Goal: Task Accomplishment & Management: Manage account settings

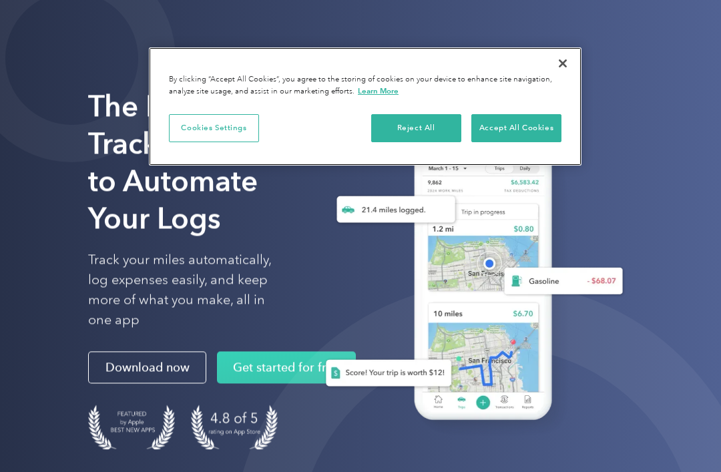
click at [548, 129] on button "Accept All Cookies" at bounding box center [517, 128] width 90 height 28
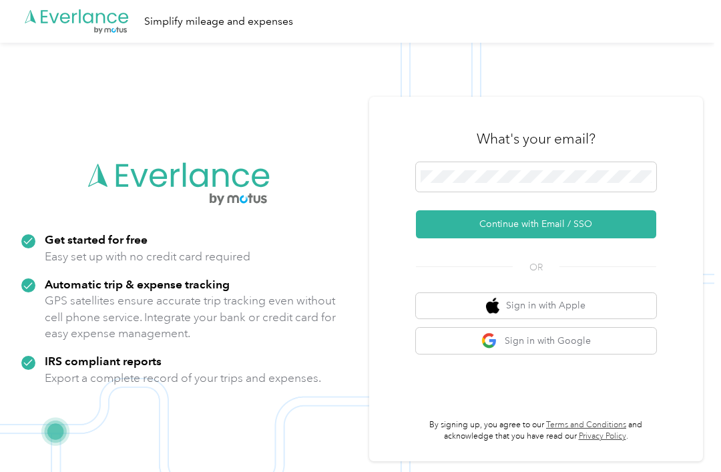
click at [472, 354] on button "Sign in with Google" at bounding box center [536, 341] width 240 height 26
click at [547, 354] on button "Sign in with Google" at bounding box center [536, 341] width 240 height 26
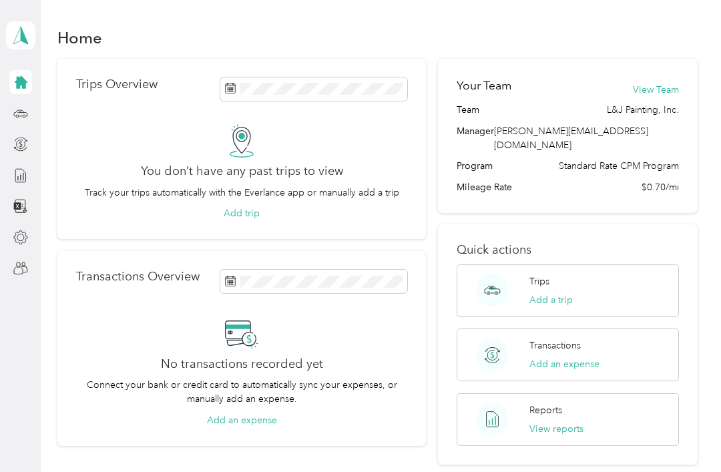
click at [33, 39] on span at bounding box center [20, 35] width 29 height 28
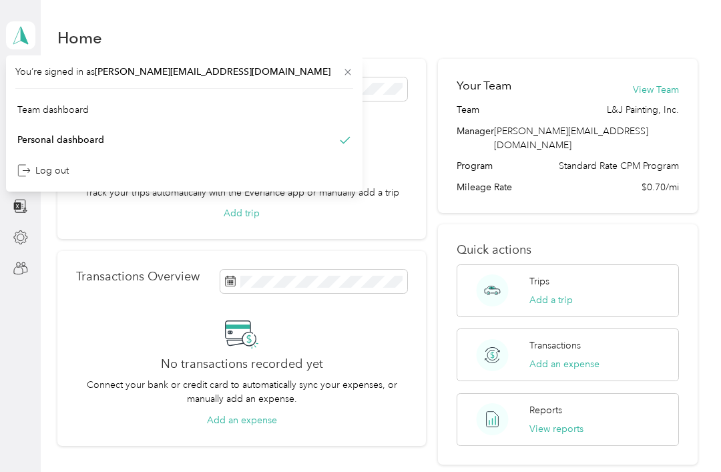
click at [107, 108] on div "Team dashboard" at bounding box center [184, 109] width 338 height 23
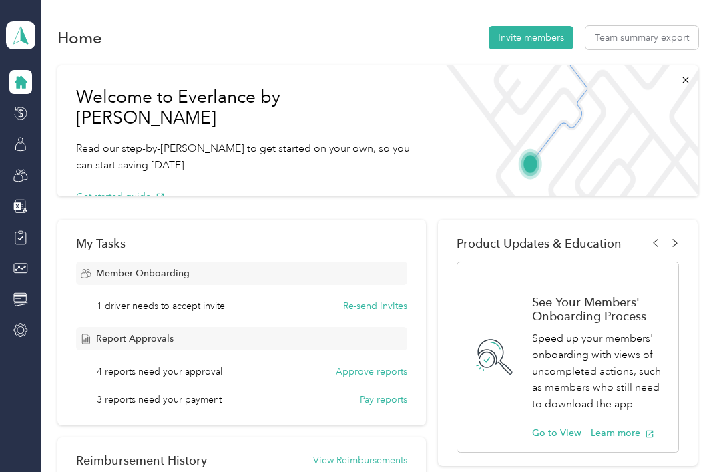
click at [13, 183] on div at bounding box center [20, 176] width 23 height 24
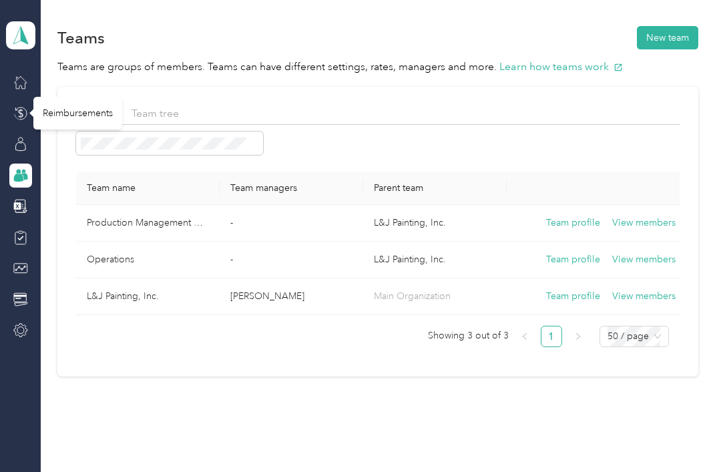
click at [26, 110] on icon at bounding box center [20, 113] width 15 height 15
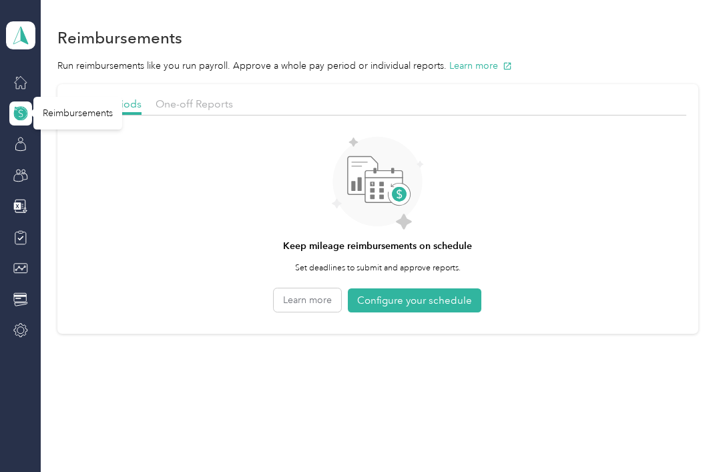
click at [206, 108] on span "One-off Reports" at bounding box center [194, 104] width 77 height 13
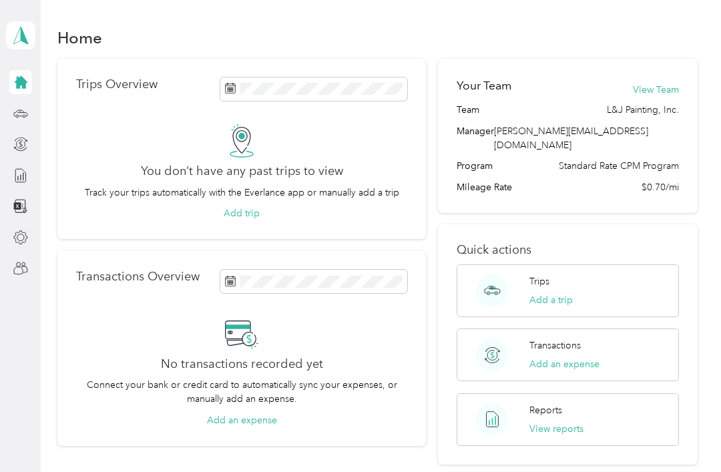
click at [28, 57] on div "[PERSON_NAME] Personal dashboard" at bounding box center [20, 35] width 29 height 47
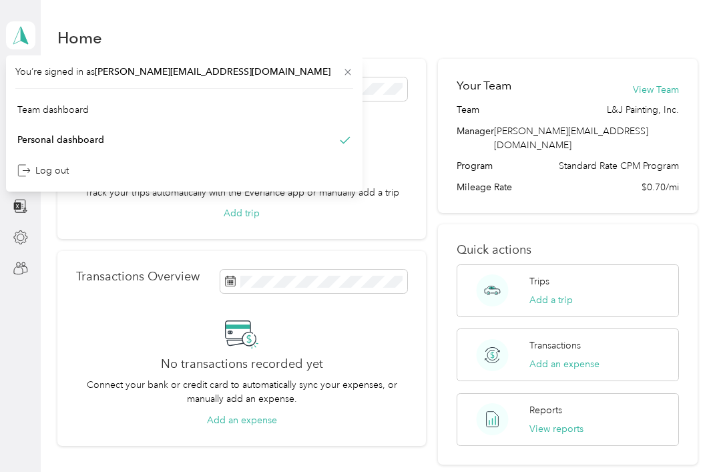
click at [31, 76] on span "You’re signed in as [PERSON_NAME][EMAIL_ADDRESS][DOMAIN_NAME]" at bounding box center [184, 72] width 338 height 14
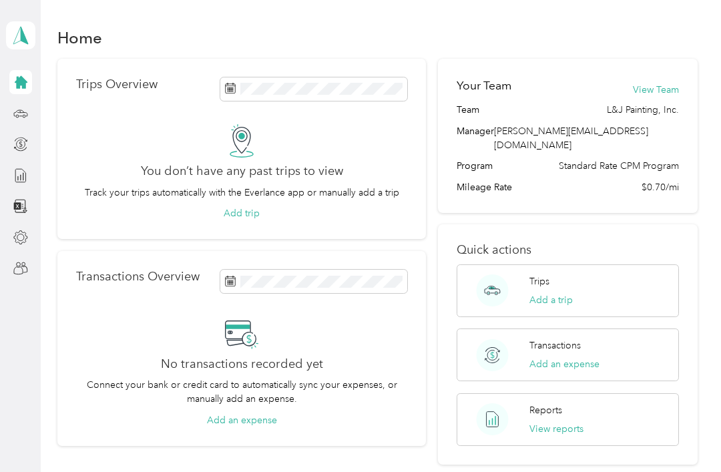
click at [25, 84] on icon at bounding box center [21, 82] width 13 height 13
click at [28, 36] on icon at bounding box center [21, 35] width 20 height 19
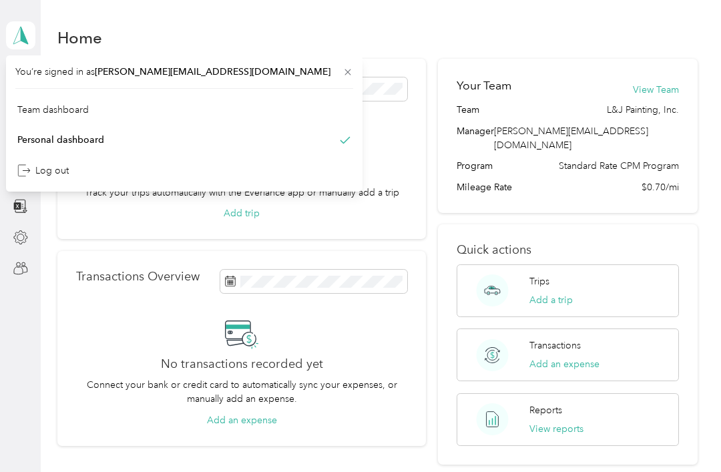
click at [56, 114] on div "Team dashboard" at bounding box center [52, 110] width 71 height 14
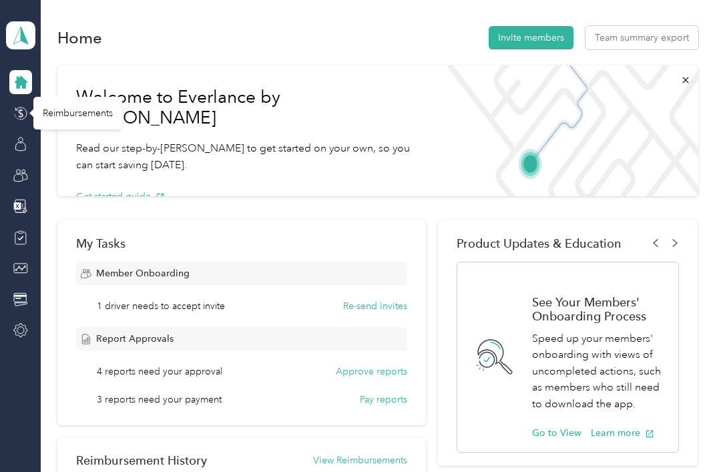
click at [27, 111] on icon at bounding box center [20, 113] width 15 height 15
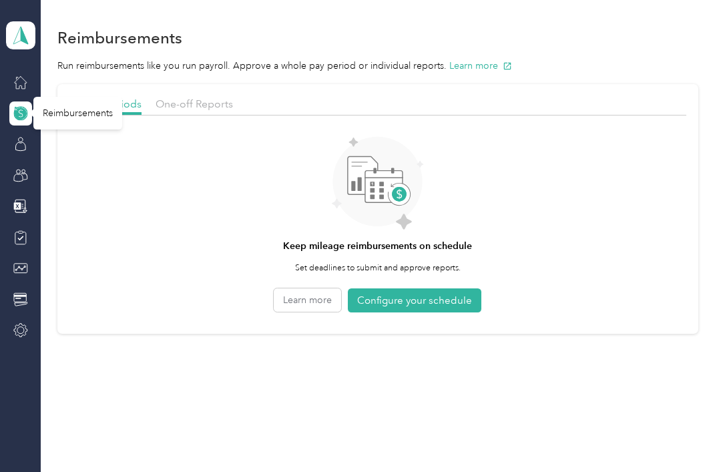
click at [186, 110] on div "One-off Reports" at bounding box center [194, 104] width 77 height 17
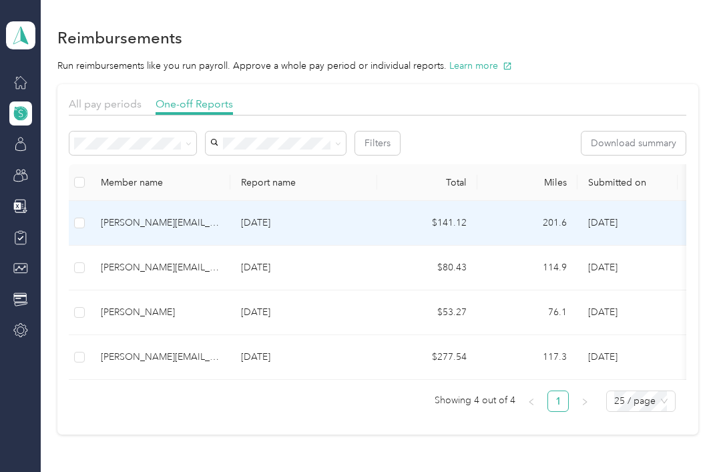
click at [89, 212] on td at bounding box center [79, 223] width 21 height 45
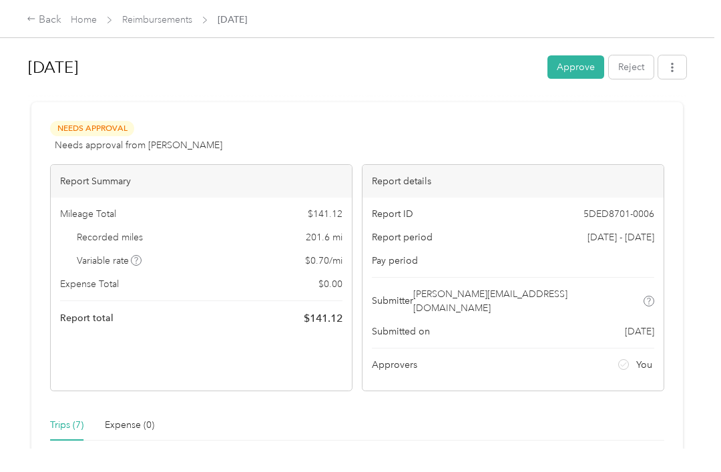
click at [588, 78] on button "Approve" at bounding box center [576, 66] width 57 height 23
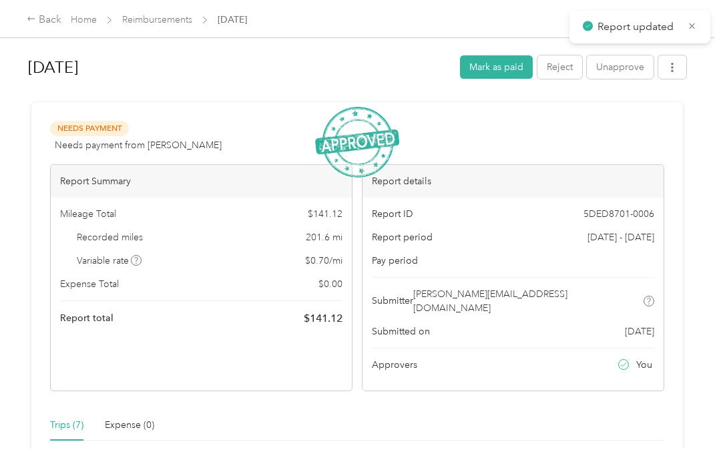
click at [184, 25] on link "Reimbursements" at bounding box center [157, 19] width 70 height 11
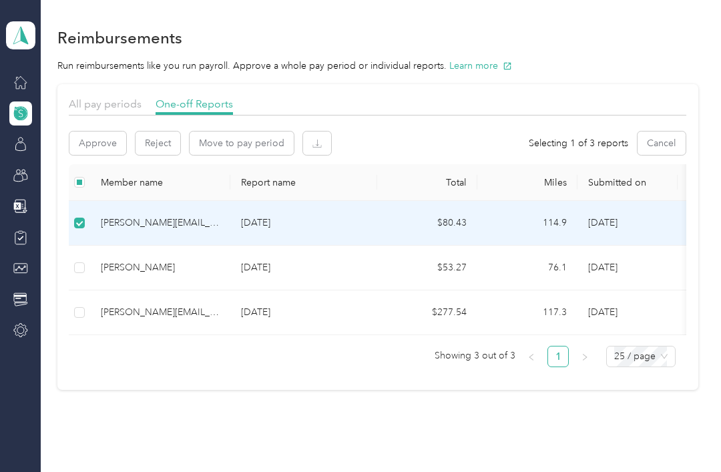
click at [103, 148] on button "Approve" at bounding box center [97, 143] width 57 height 23
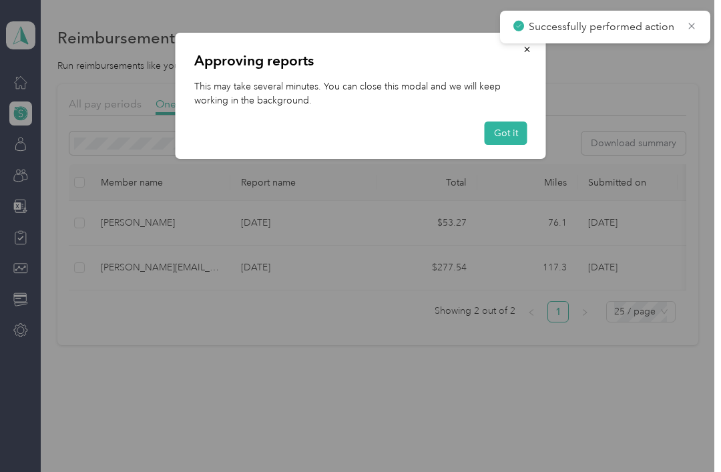
click at [510, 124] on button "Got it" at bounding box center [506, 133] width 43 height 23
